Goal: Task Accomplishment & Management: Use online tool/utility

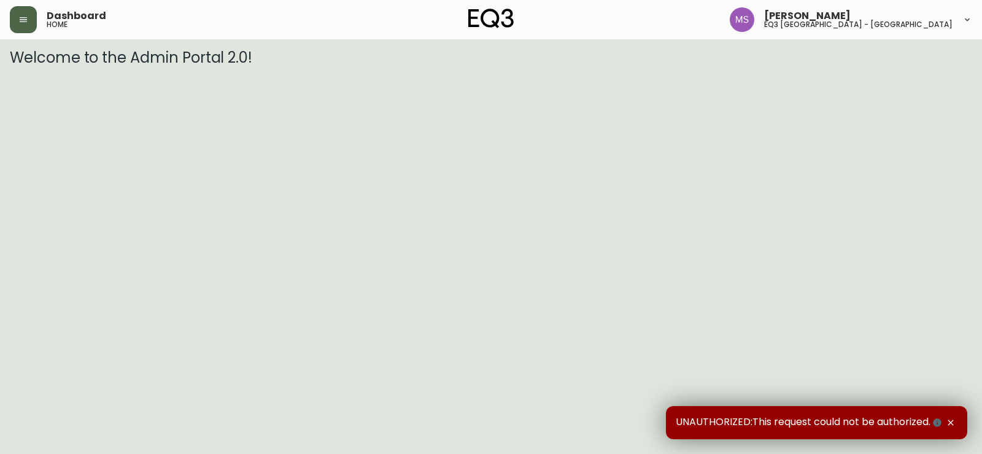
click at [20, 18] on icon "button" at bounding box center [23, 20] width 10 height 10
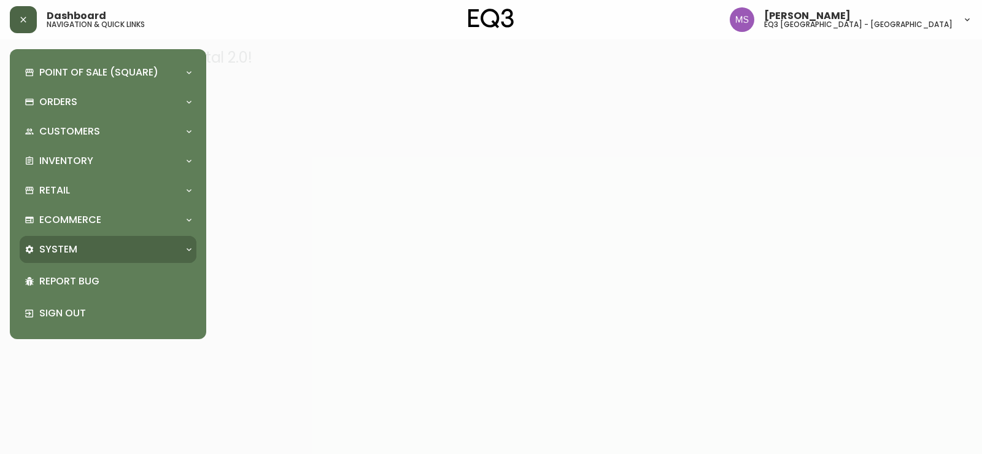
click at [56, 256] on p "System" at bounding box center [58, 250] width 38 height 14
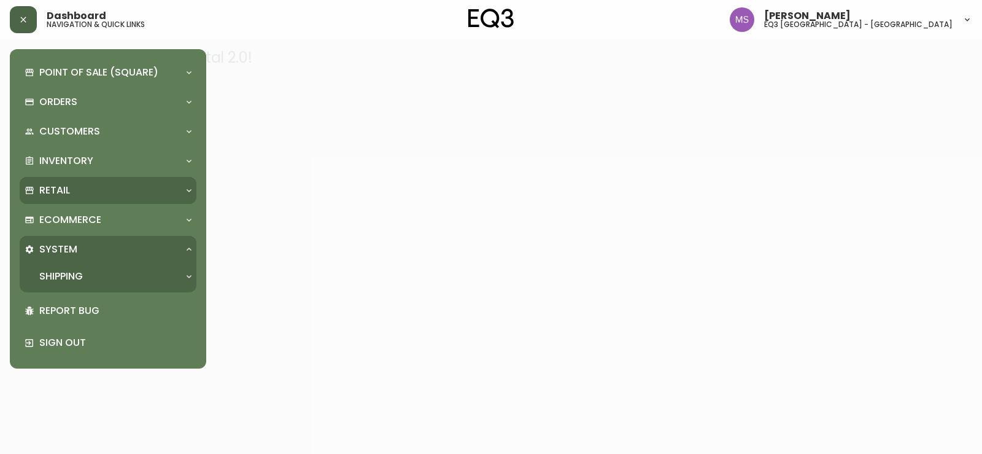
click at [55, 191] on p "Retail" at bounding box center [54, 191] width 31 height 14
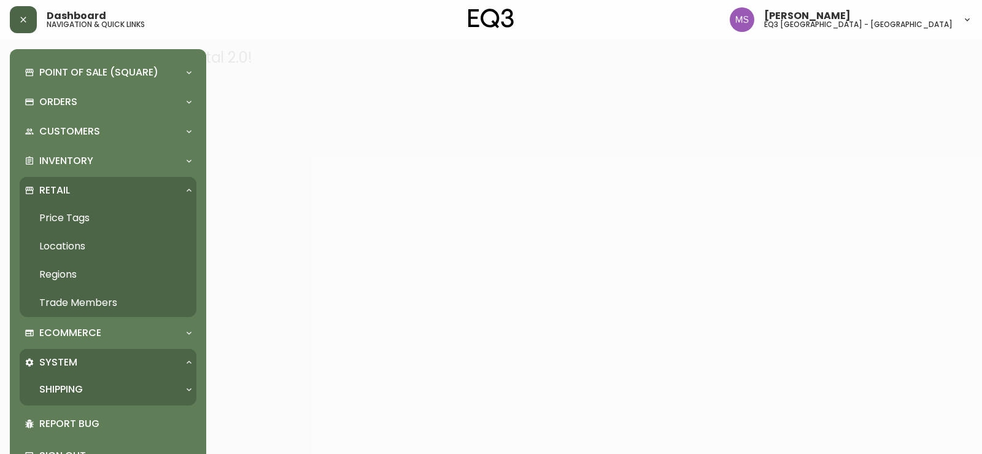
click at [79, 215] on link "Price Tags" at bounding box center [108, 218] width 177 height 28
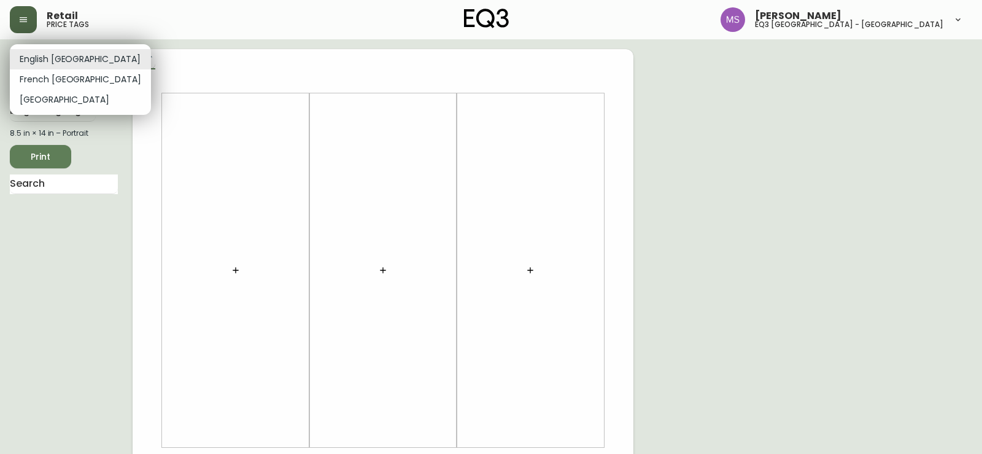
click at [77, 59] on body "Retail price tags [PERSON_NAME] eq3 [GEOGRAPHIC_DATA] - st laurent English [GEO…" at bounding box center [491, 437] width 982 height 874
click at [51, 78] on li "French [GEOGRAPHIC_DATA]" at bounding box center [80, 79] width 141 height 20
type input "fr_CA"
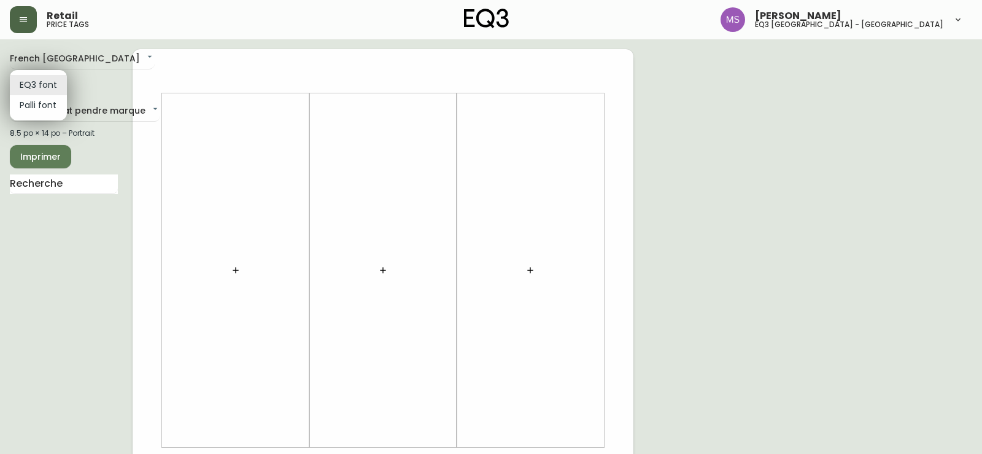
click at [53, 79] on body "Retail price tags [PERSON_NAME] eq3 [GEOGRAPHIC_DATA] - [GEOGRAPHIC_DATA] fr_CA…" at bounding box center [491, 437] width 982 height 874
click at [53, 79] on li "EQ3 font" at bounding box center [38, 85] width 57 height 20
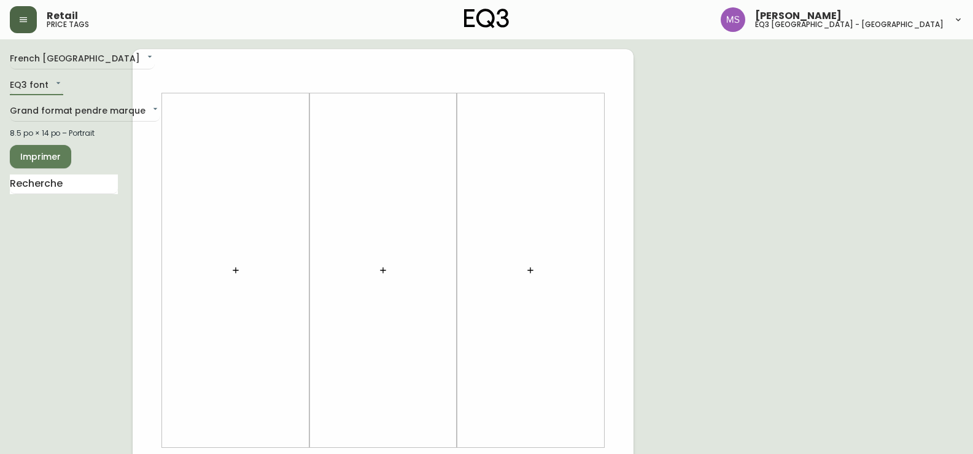
click at [173, 60] on div at bounding box center [383, 461] width 501 height 825
click at [233, 265] on icon "button" at bounding box center [236, 270] width 10 height 10
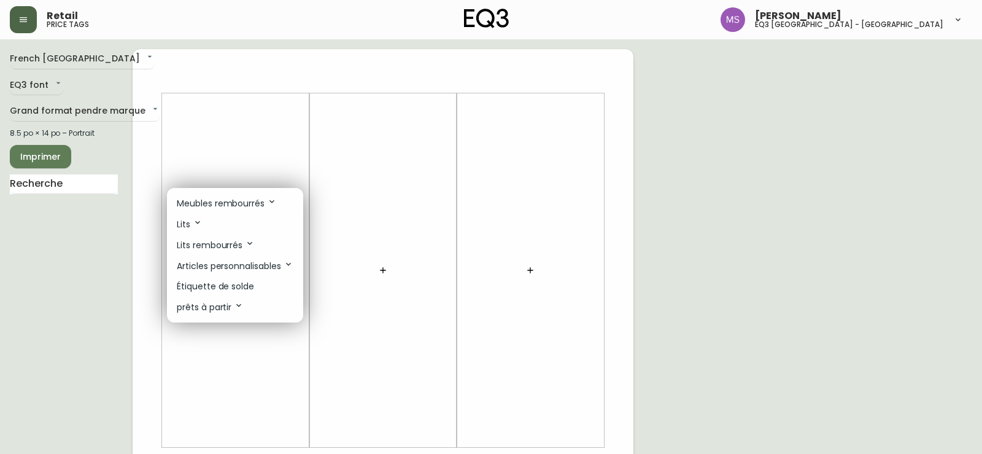
click at [224, 287] on p "Étiquette de solde" at bounding box center [215, 286] width 77 height 13
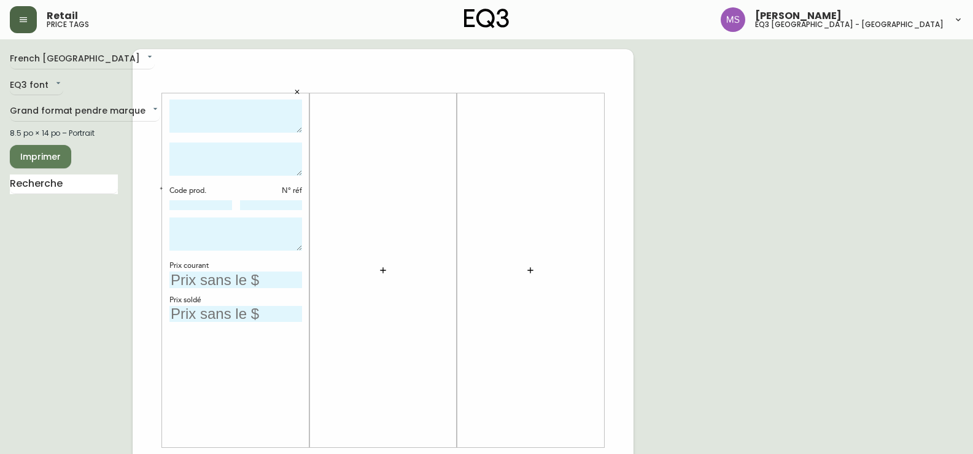
click at [225, 124] on textarea at bounding box center [235, 116] width 133 height 34
type textarea "tapis Lake Bleu"
click at [222, 155] on textarea at bounding box center [235, 158] width 133 height 33
click at [208, 203] on input at bounding box center [200, 205] width 63 height 10
type input "[PHONE_NUMBER]"
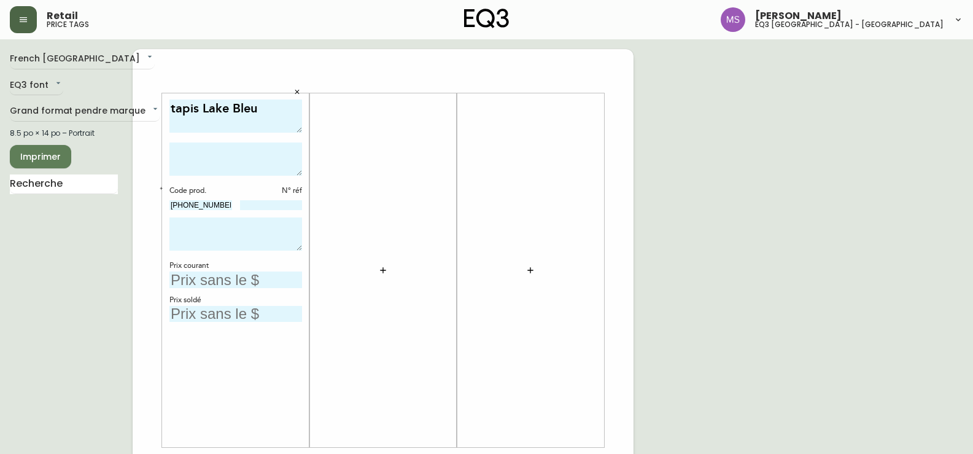
click at [271, 283] on input "text" at bounding box center [235, 279] width 133 height 17
click at [224, 155] on textarea at bounding box center [235, 158] width 133 height 33
drag, startPoint x: 174, startPoint y: 109, endPoint x: 180, endPoint y: 126, distance: 18.6
click at [176, 111] on textarea "tapis Lake Bleu" at bounding box center [235, 116] width 133 height 34
click at [214, 155] on textarea at bounding box center [235, 158] width 133 height 33
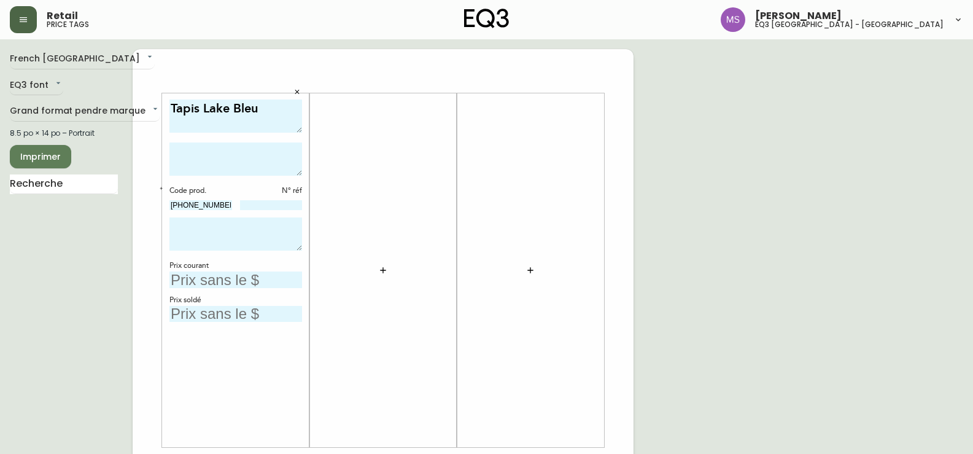
click at [938, 198] on div "French Canada fr_CA EQ3 font EQ3 Grand format pendre marque large 8.5 po × 14 p…" at bounding box center [487, 461] width 954 height 825
click at [198, 123] on textarea "Tapis Lake Bleu" at bounding box center [235, 116] width 133 height 34
click at [263, 110] on textarea "Tapis Lake Bleu" at bounding box center [235, 116] width 133 height 34
type textarea "Tapis Lake Bleu 2.5 X 7'"
click at [936, 354] on div "French Canada fr_CA EQ3 font EQ3 Grand format pendre marque large 8.5 po × 14 p…" at bounding box center [487, 461] width 954 height 825
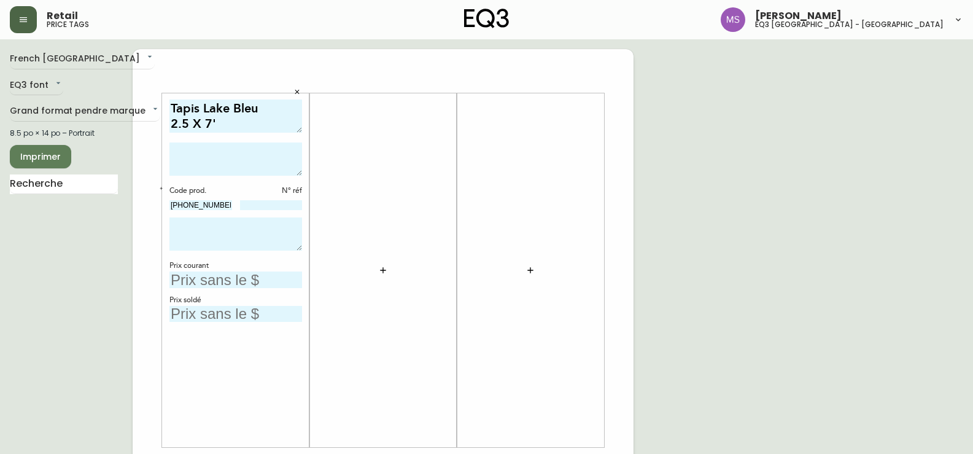
click at [227, 280] on input "text" at bounding box center [235, 279] width 133 height 17
type input "279$"
click at [243, 320] on input "text" at bounding box center [235, 314] width 133 height 17
type input "139$"
click at [668, 278] on div "French Canada fr_CA EQ3 font EQ3 Grand format pendre marque large 8.5 po × 14 p…" at bounding box center [487, 461] width 954 height 825
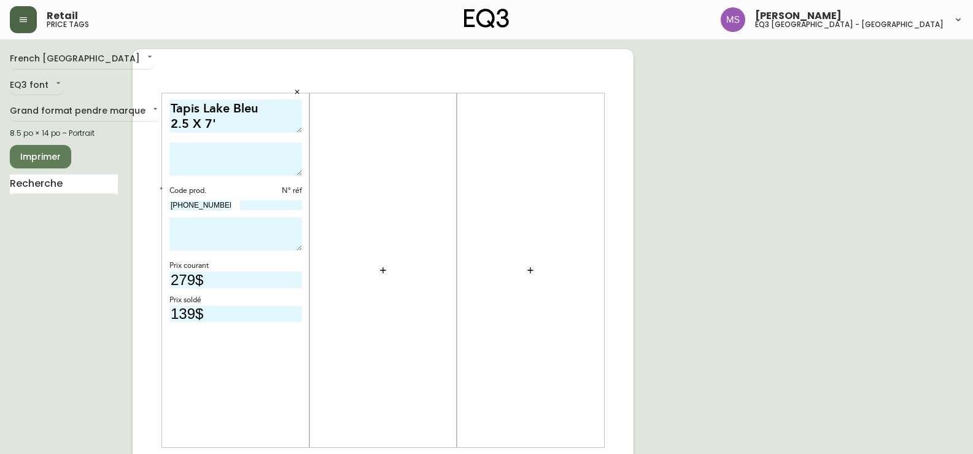
click at [251, 228] on textarea at bounding box center [235, 233] width 133 height 33
type textarea "ARTICLE TEL QUEL"
drag, startPoint x: 52, startPoint y: 341, endPoint x: 58, endPoint y: 337, distance: 6.6
click at [52, 341] on div "French Canada fr_CA EQ3 font EQ3 Grand format pendre marque large 8.5 po × 14 p…" at bounding box center [71, 461] width 123 height 825
click at [285, 190] on div "N° réf" at bounding box center [271, 190] width 63 height 11
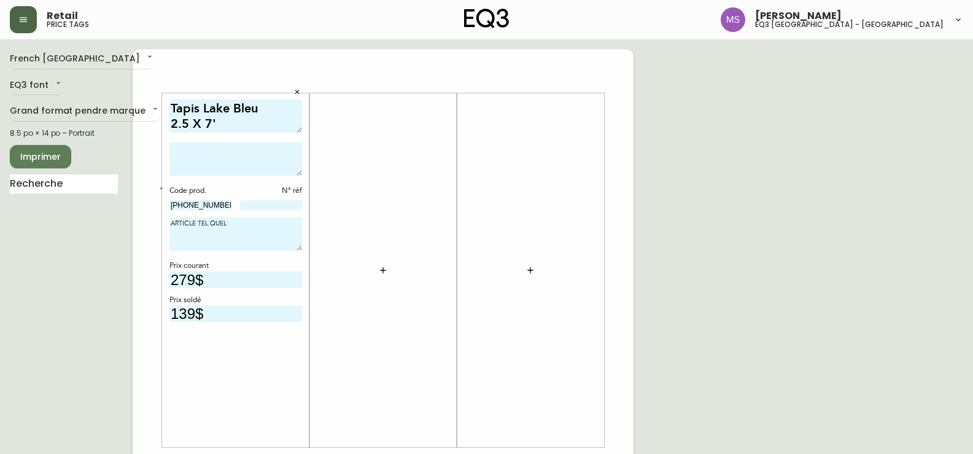
drag, startPoint x: 214, startPoint y: 192, endPoint x: 230, endPoint y: 195, distance: 16.9
click at [215, 195] on div "Code prod." at bounding box center [200, 190] width 63 height 11
click at [259, 202] on input at bounding box center [271, 205] width 63 height 10
type input "14"
click at [382, 270] on icon "button" at bounding box center [383, 270] width 6 height 6
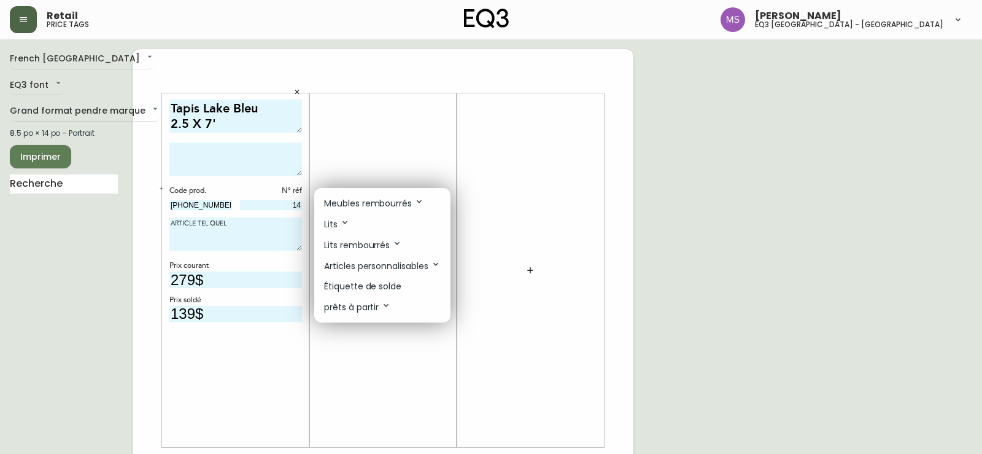
click at [354, 282] on p "Étiquette de solde" at bounding box center [362, 286] width 77 height 13
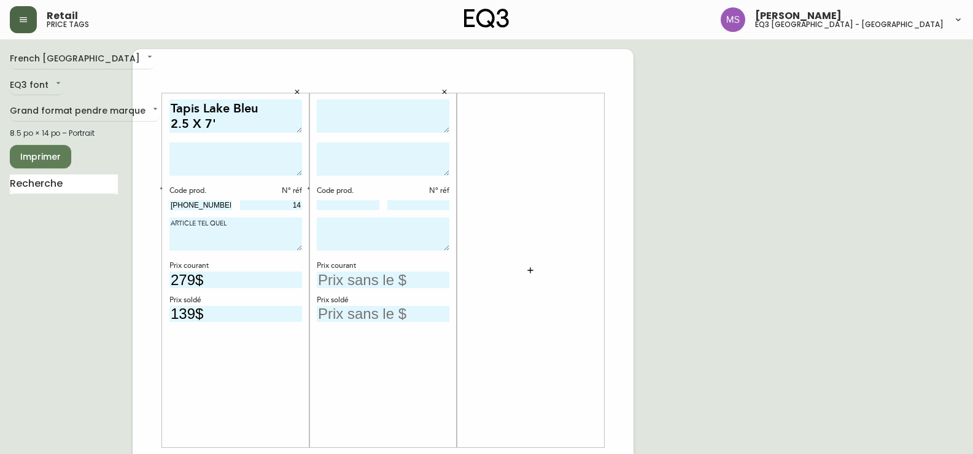
click at [344, 119] on textarea at bounding box center [383, 116] width 133 height 34
type textarea "T"
drag, startPoint x: 937, startPoint y: 261, endPoint x: 371, endPoint y: 351, distance: 572.6
click at [936, 263] on div "French Canada fr_CA EQ3 font EQ3 Grand format pendre marque large 8.5 po × 14 p…" at bounding box center [487, 461] width 954 height 825
click at [332, 123] on textarea "Tapis Tofino" at bounding box center [383, 116] width 133 height 34
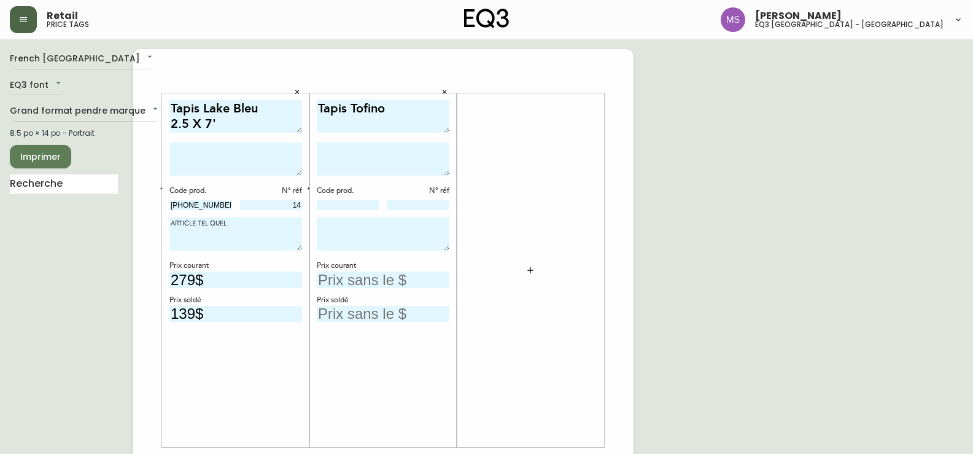
click at [398, 106] on textarea "Tapis Tofino" at bounding box center [383, 116] width 133 height 34
type textarea "Tapis Tofino 5x8"
click at [324, 204] on input at bounding box center [348, 205] width 63 height 10
type input "[PHONE_NUMBER]"
click at [422, 206] on input at bounding box center [418, 205] width 63 height 10
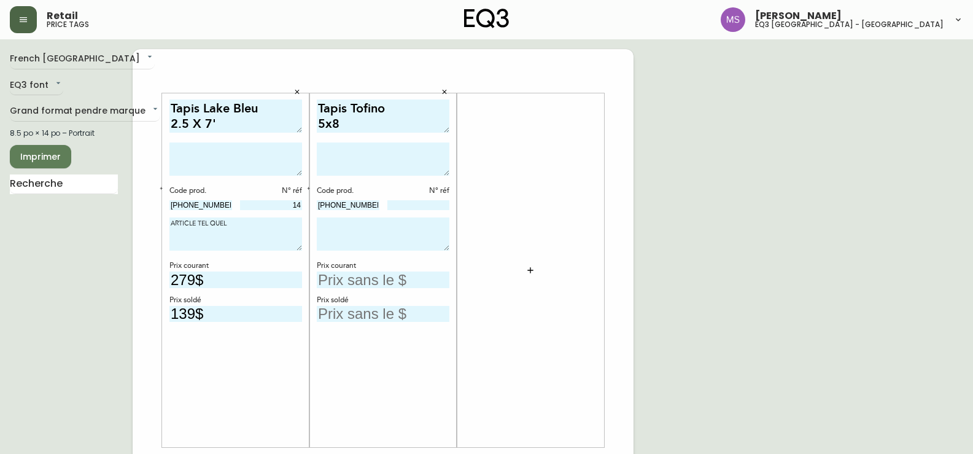
drag, startPoint x: 52, startPoint y: 340, endPoint x: 52, endPoint y: 333, distance: 6.8
click at [52, 336] on div "French Canada fr_CA EQ3 font EQ3 Grand format pendre marque large 8.5 po × 14 p…" at bounding box center [71, 461] width 123 height 825
drag, startPoint x: 365, startPoint y: 239, endPoint x: 365, endPoint y: 262, distance: 22.7
click at [365, 240] on textarea at bounding box center [383, 233] width 133 height 33
click at [366, 310] on input "text" at bounding box center [383, 314] width 133 height 17
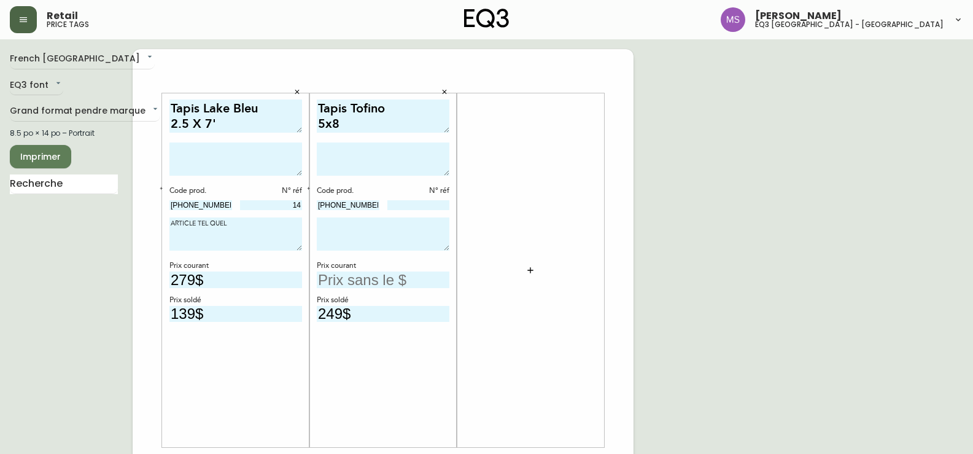
type input "249$"
drag, startPoint x: 343, startPoint y: 283, endPoint x: 332, endPoint y: 290, distance: 13.0
click at [343, 286] on input "text" at bounding box center [383, 279] width 133 height 17
type input "499$"
drag, startPoint x: 349, startPoint y: 220, endPoint x: 364, endPoint y: 220, distance: 15.4
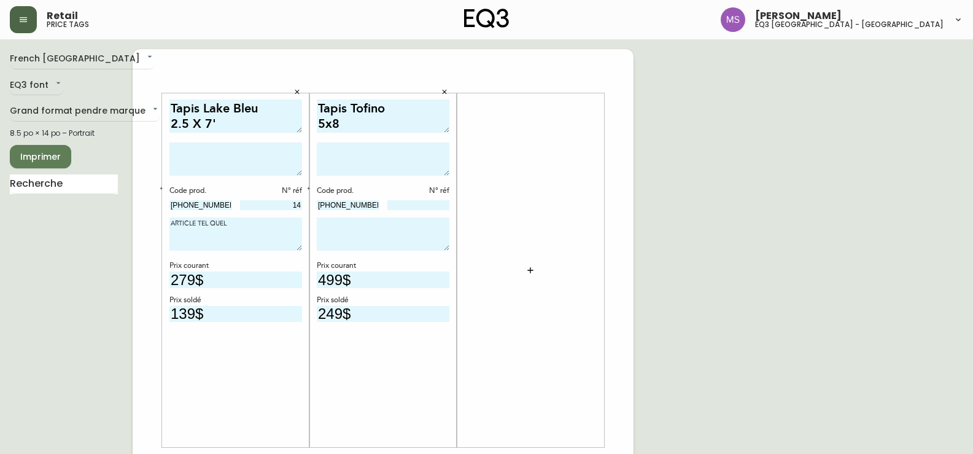
click at [351, 220] on textarea at bounding box center [383, 233] width 133 height 33
click at [427, 206] on input at bounding box center [418, 205] width 63 height 10
drag, startPoint x: 913, startPoint y: 235, endPoint x: 888, endPoint y: 235, distance: 24.6
click at [911, 235] on div "French Canada fr_CA EQ3 font EQ3 Grand format pendre marque large 8.5 po × 14 p…" at bounding box center [487, 461] width 954 height 825
click at [426, 203] on input at bounding box center [418, 205] width 63 height 10
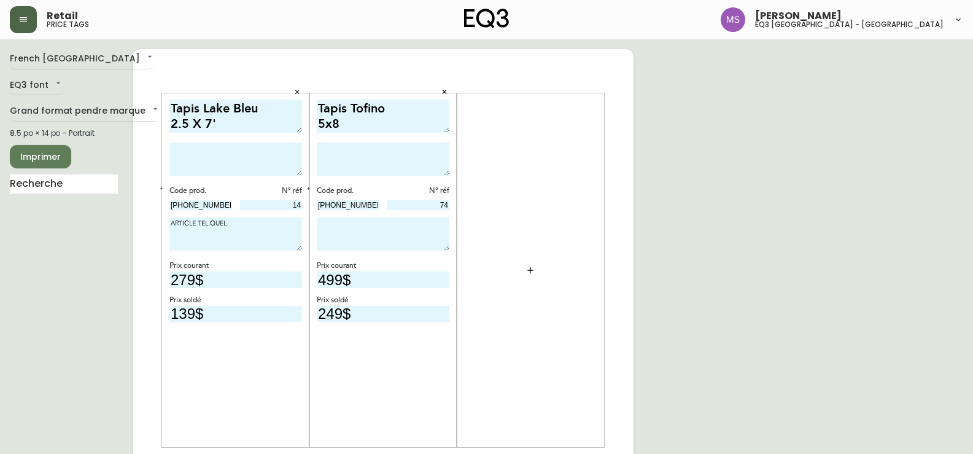
type input "74"
click at [362, 251] on textarea at bounding box center [383, 233] width 133 height 33
type textarea "ARTICLE TEL QUEL"
click at [359, 157] on textarea at bounding box center [383, 158] width 133 height 33
click at [893, 194] on div "French Canada fr_CA EQ3 font EQ3 Grand format pendre marque large 8.5 po × 14 p…" at bounding box center [487, 461] width 954 height 825
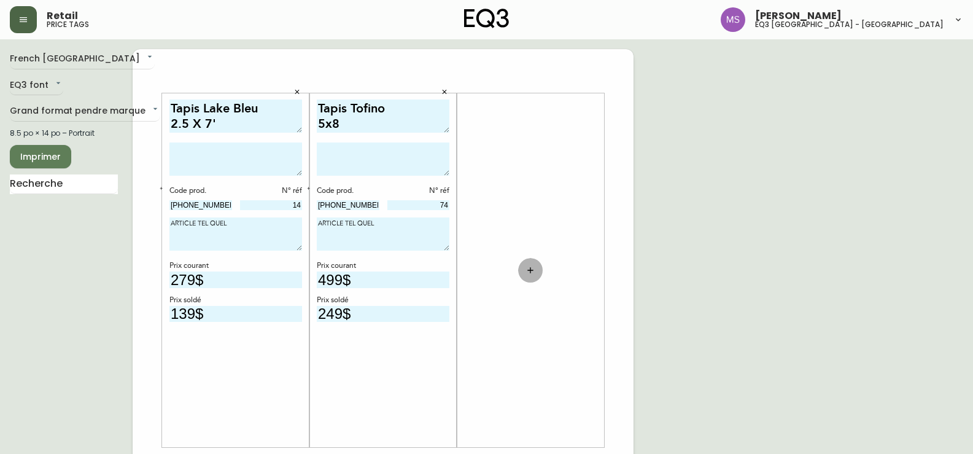
click at [529, 269] on icon "button" at bounding box center [531, 270] width 10 height 10
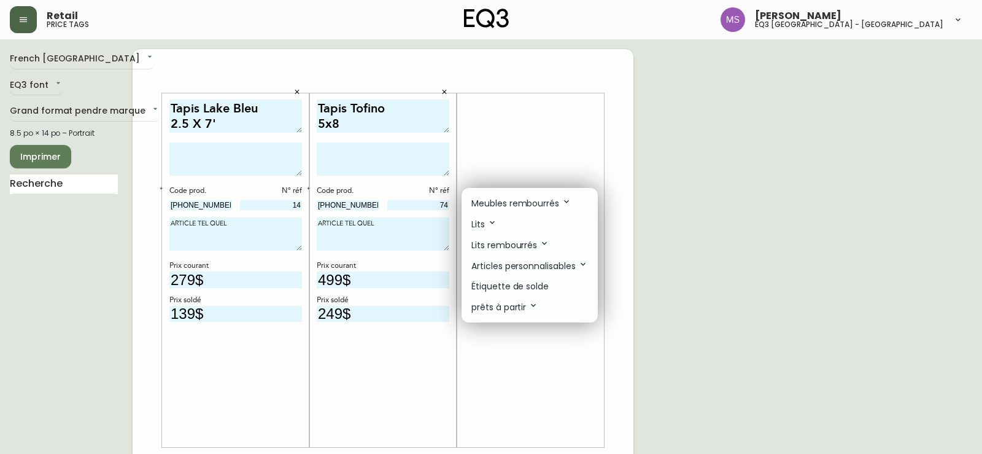
click at [506, 287] on p "Étiquette de solde" at bounding box center [510, 286] width 77 height 13
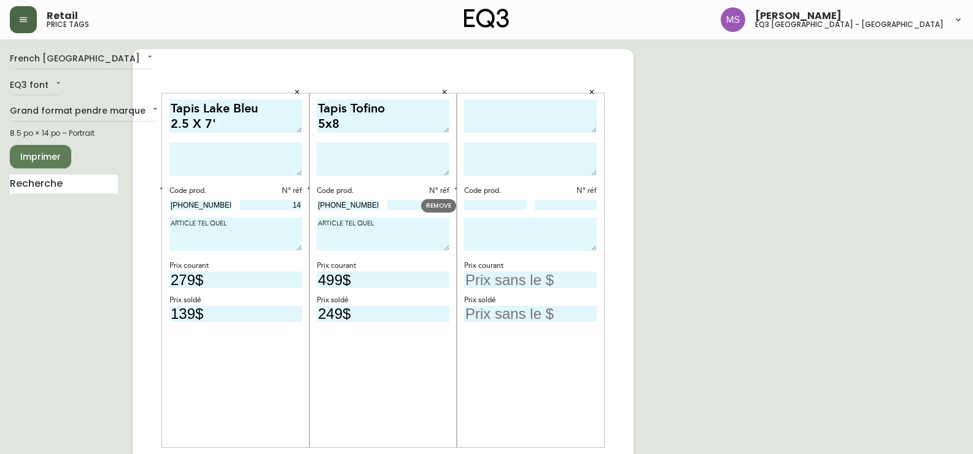
drag, startPoint x: 481, startPoint y: 208, endPoint x: 465, endPoint y: 234, distance: 30.0
click at [481, 208] on input at bounding box center [495, 205] width 63 height 10
type input "[PHONE_NUMBER]"
click at [488, 103] on textarea at bounding box center [530, 116] width 133 height 34
type textarea "Tapis Nomad"
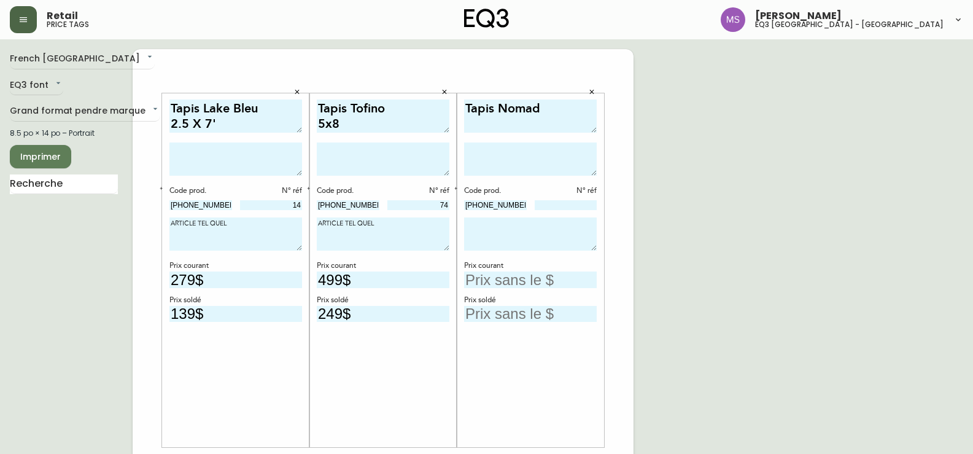
click at [397, 109] on textarea "Tapis Tofino 5x8" at bounding box center [383, 116] width 133 height 34
type textarea "Tapis Tofino Multi 5x8"
click at [953, 236] on div "French Canada fr_CA EQ3 font EQ3 Grand format pendre marque large 8.5 po × 14 p…" at bounding box center [487, 461] width 954 height 825
click at [578, 207] on input at bounding box center [566, 205] width 63 height 10
type input "83"
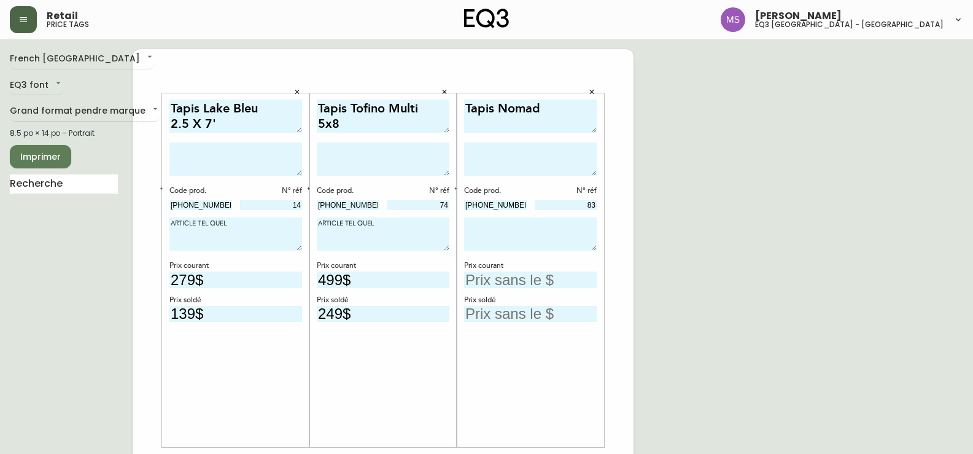
click at [533, 226] on textarea at bounding box center [530, 233] width 133 height 33
click at [558, 287] on input "text" at bounding box center [530, 279] width 133 height 17
type input "799$"
click at [527, 319] on input "text" at bounding box center [530, 314] width 133 height 17
type input "399$"
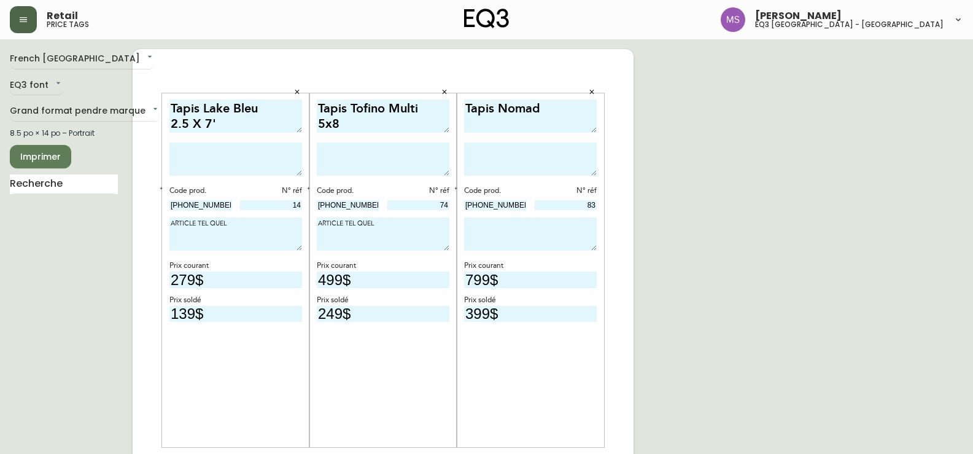
click at [39, 272] on div "French Canada fr_CA EQ3 font EQ3 Grand format pendre marque large 8.5 po × 14 p…" at bounding box center [71, 461] width 123 height 825
drag, startPoint x: 925, startPoint y: 228, endPoint x: 905, endPoint y: 228, distance: 19.6
click at [925, 228] on div "French Canada fr_CA EQ3 font EQ3 Grand format pendre marque large 8.5 po × 14 p…" at bounding box center [487, 461] width 954 height 825
click at [574, 110] on textarea "Tapis Nomad" at bounding box center [530, 116] width 133 height 34
click at [527, 126] on textarea "Tapis Nomad" at bounding box center [530, 116] width 133 height 34
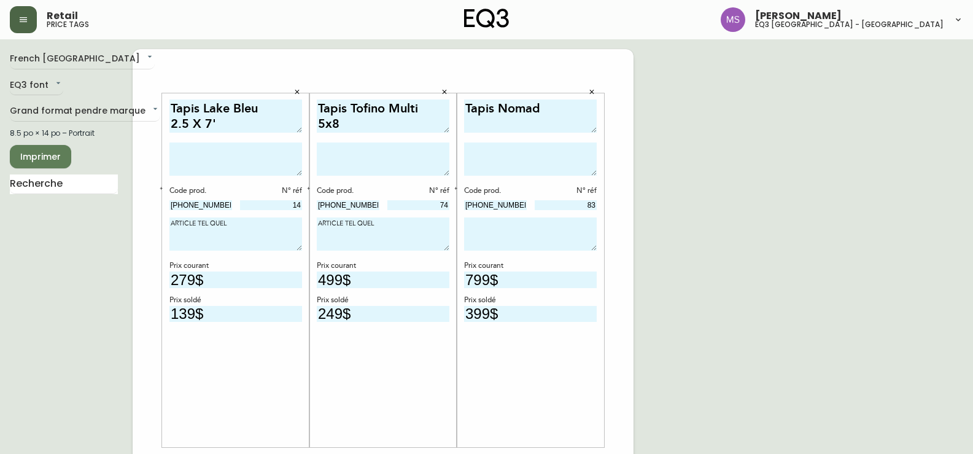
click at [467, 125] on textarea "Tapis Nomad" at bounding box center [530, 116] width 133 height 34
click at [556, 105] on textarea "Tapis Nomad" at bounding box center [530, 116] width 133 height 34
click at [554, 109] on textarea "Tapis Nomad 6X9" at bounding box center [530, 116] width 133 height 34
type textarea "Tapis Nomad bLEU 6X9"
click at [485, 224] on textarea at bounding box center [530, 233] width 133 height 33
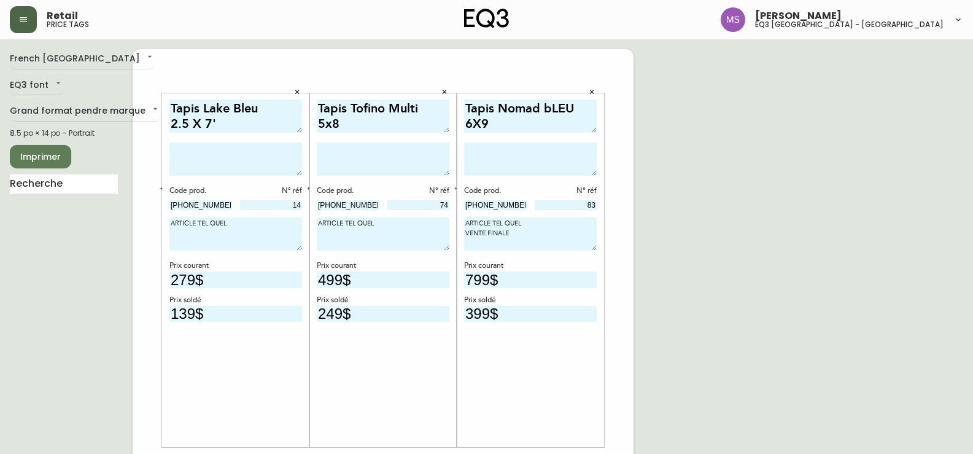
type textarea "ARTICLE TEL QUEL VENTE FINALE"
click at [317, 238] on textarea "ARTICLE TEL QUEL" at bounding box center [383, 233] width 133 height 33
click at [379, 222] on textarea "ARTICLE TEL QUEL" at bounding box center [383, 233] width 133 height 33
type textarea "ARTICLE TEL QUEL VENTE FINALE"
click at [232, 226] on textarea "ARTICLE TEL QUEL" at bounding box center [235, 233] width 133 height 33
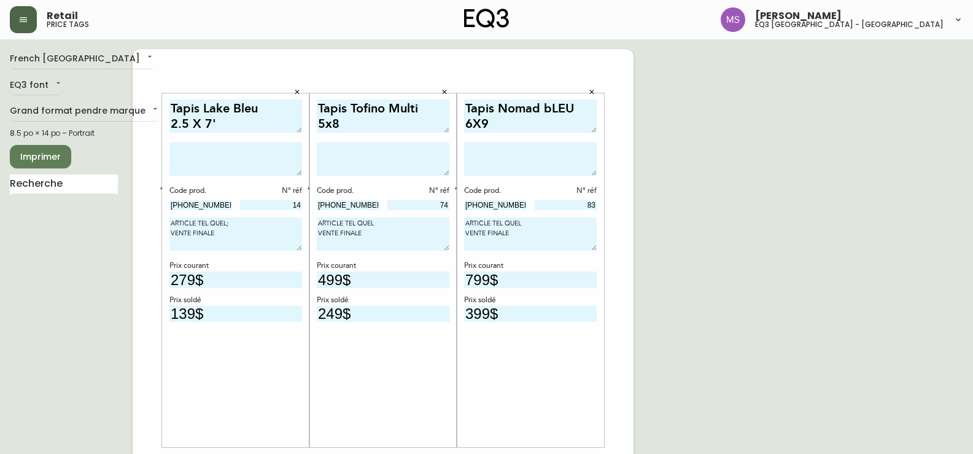
type textarea "ARTICLE TEL QUEL; VENTE FINALE"
click at [51, 154] on span "Imprimer" at bounding box center [41, 156] width 42 height 15
click at [21, 12] on button "button" at bounding box center [23, 19] width 27 height 27
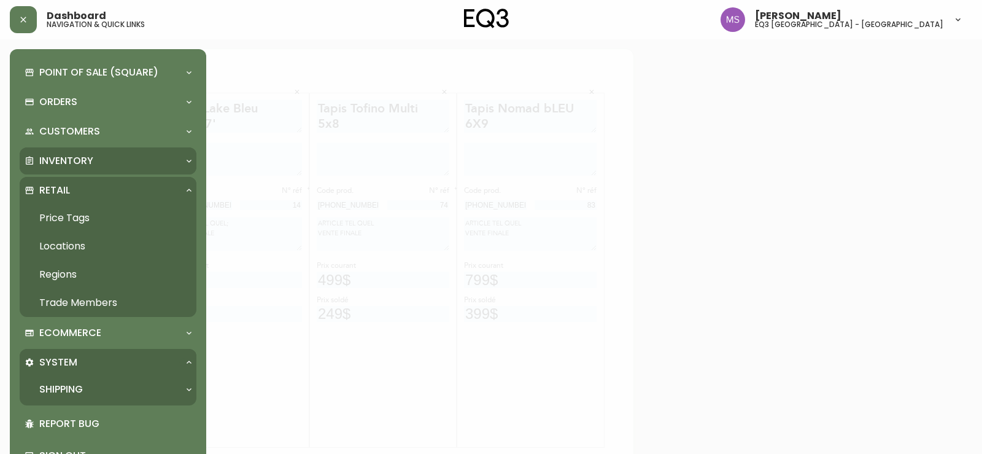
click at [32, 154] on div "Inventory" at bounding box center [102, 161] width 155 height 14
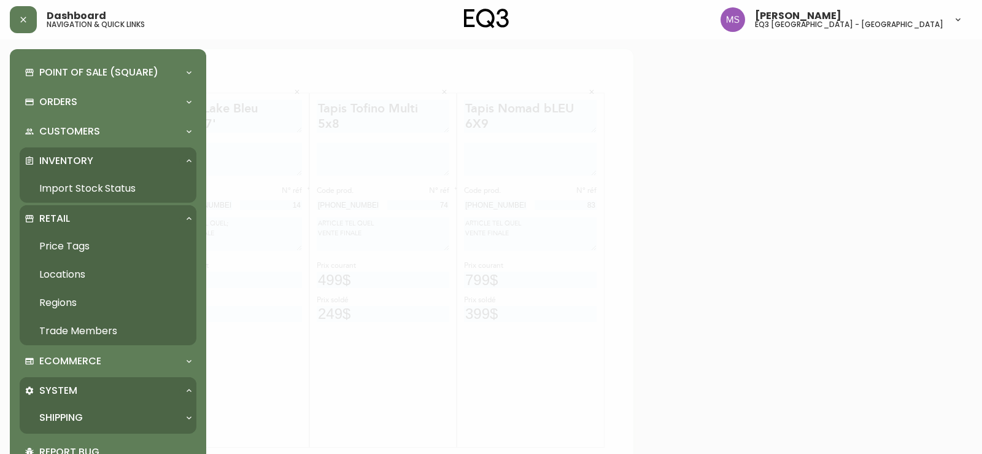
click at [96, 185] on link "Import Stock Status" at bounding box center [108, 188] width 177 height 28
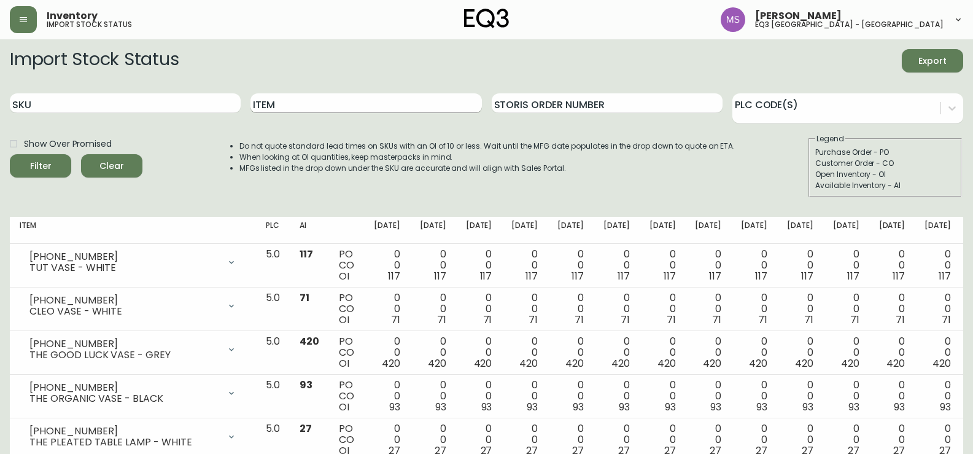
click at [313, 101] on input "Item" at bounding box center [366, 103] width 231 height 20
click at [10, 154] on button "Filter" at bounding box center [40, 165] width 61 height 23
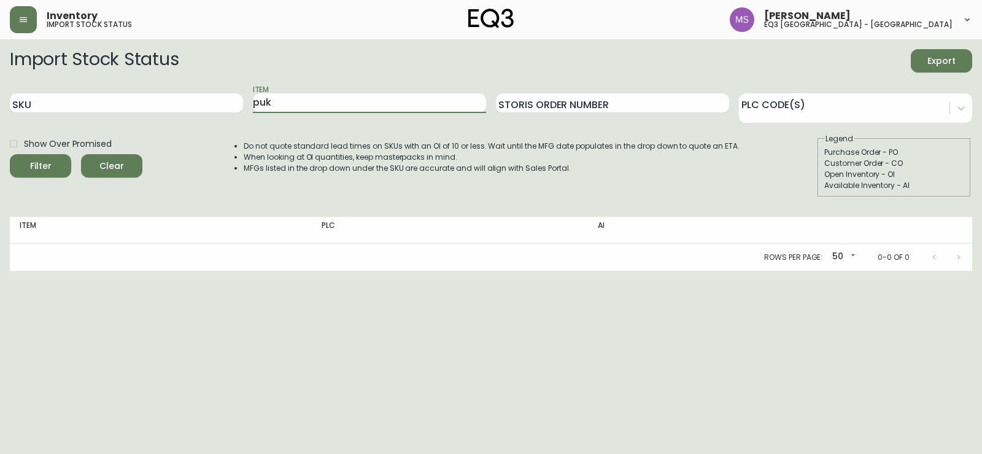
click at [10, 154] on button "Filter" at bounding box center [40, 165] width 61 height 23
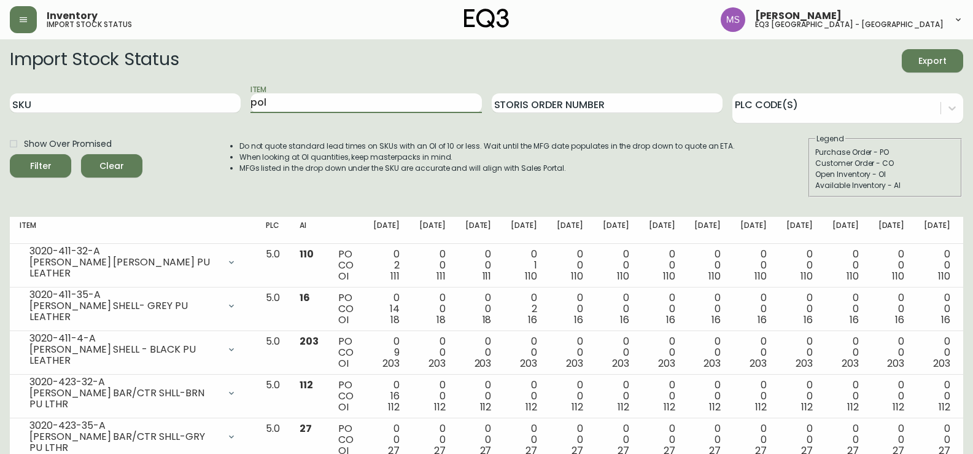
click at [10, 154] on button "Filter" at bounding box center [40, 165] width 61 height 23
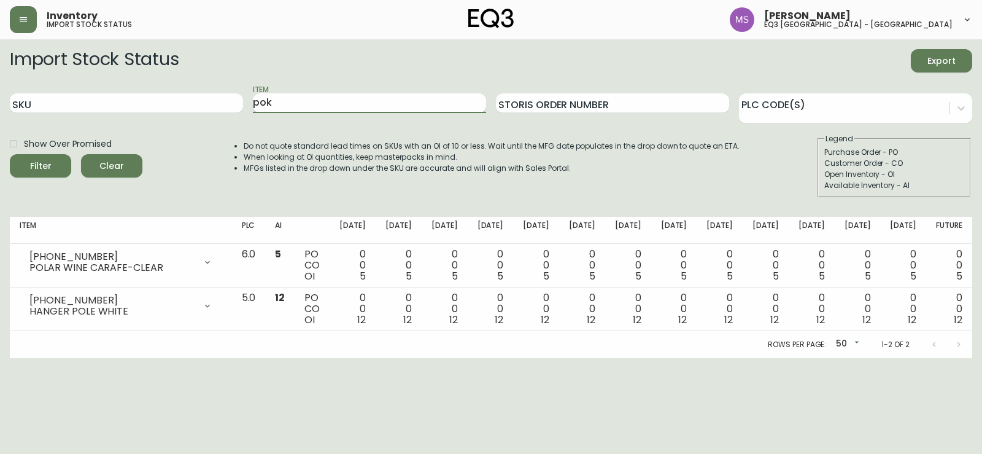
click at [10, 154] on button "Filter" at bounding box center [40, 165] width 61 height 23
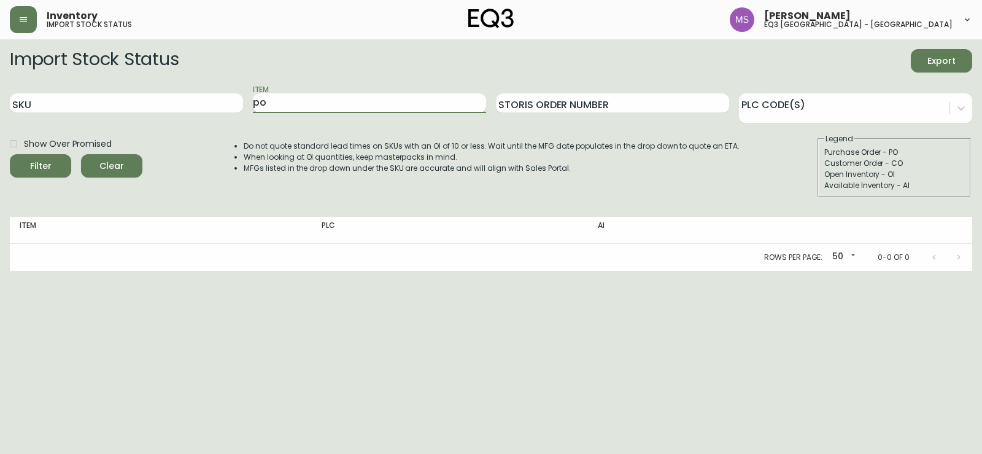
type input "p"
